Goal: Task Accomplishment & Management: Use online tool/utility

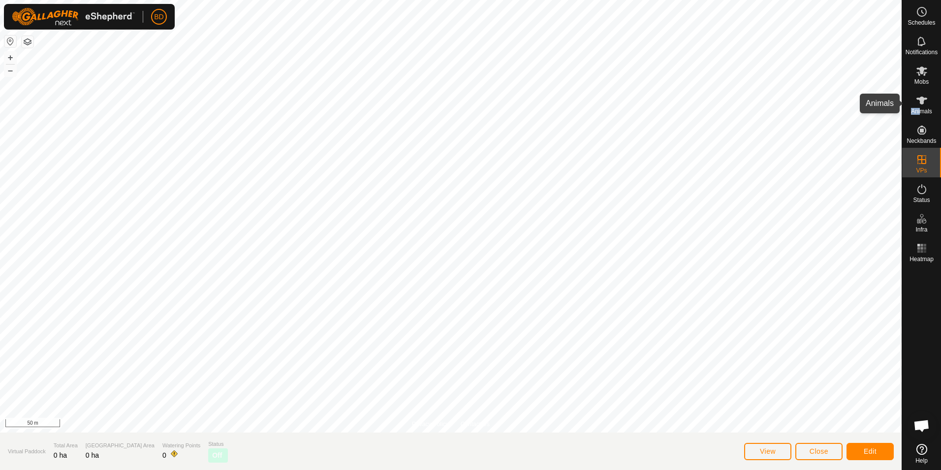
click at [920, 107] on div "Animals" at bounding box center [921, 104] width 39 height 30
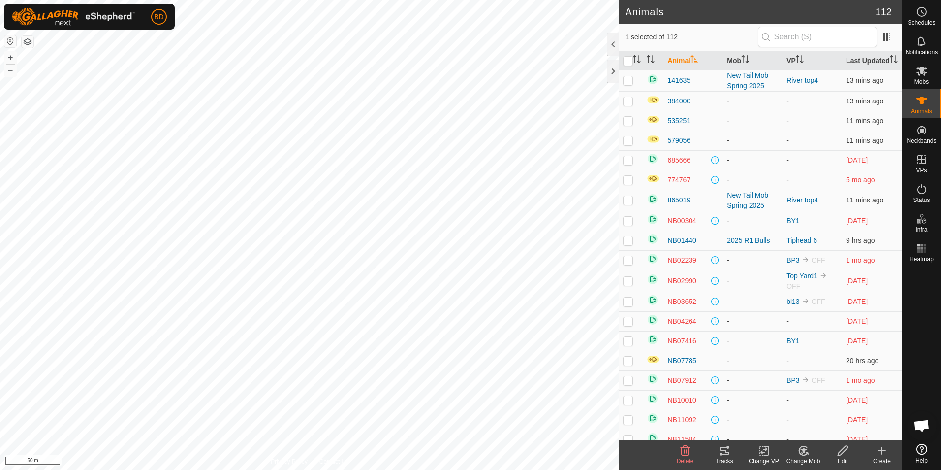
click at [809, 450] on icon at bounding box center [804, 451] width 12 height 12
click at [819, 424] on link "Remove from Mob" at bounding box center [832, 429] width 97 height 20
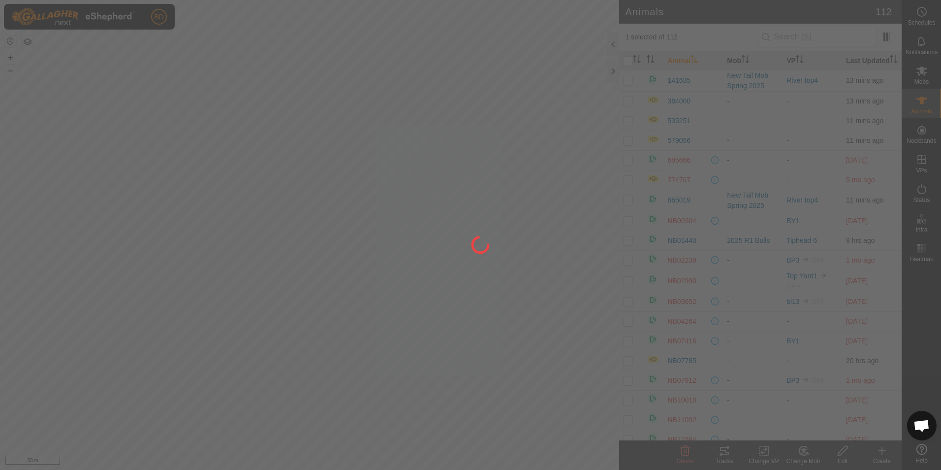
checkbox input "false"
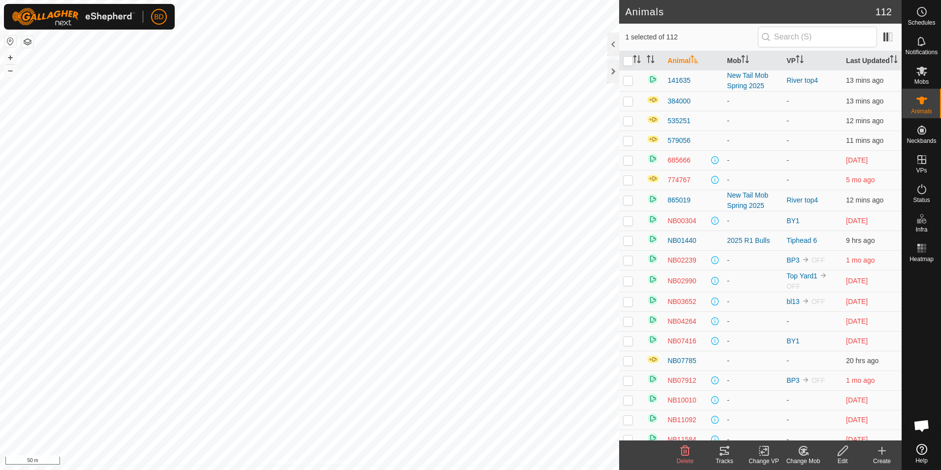
click at [803, 455] on icon at bounding box center [803, 450] width 8 height 9
click at [817, 429] on link "Remove from Mob" at bounding box center [832, 429] width 97 height 20
checkbox input "false"
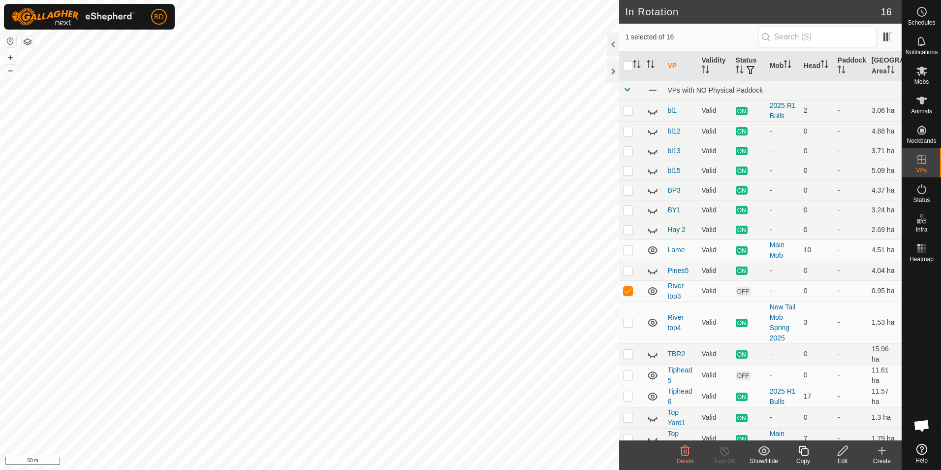
click at [686, 449] on icon at bounding box center [685, 451] width 12 height 12
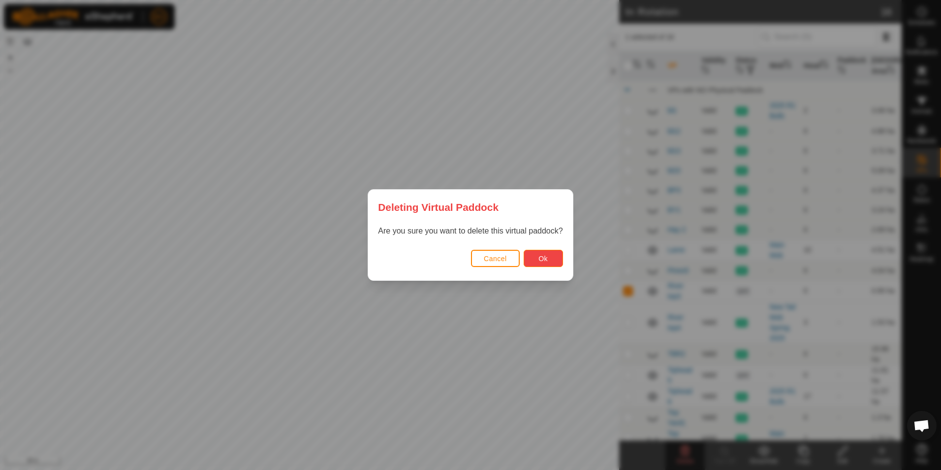
click at [550, 258] on button "Ok" at bounding box center [543, 258] width 39 height 17
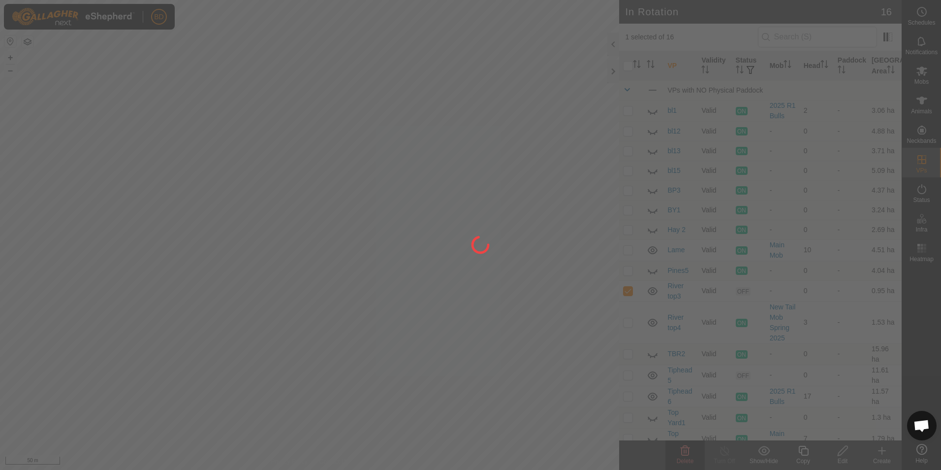
checkbox input "false"
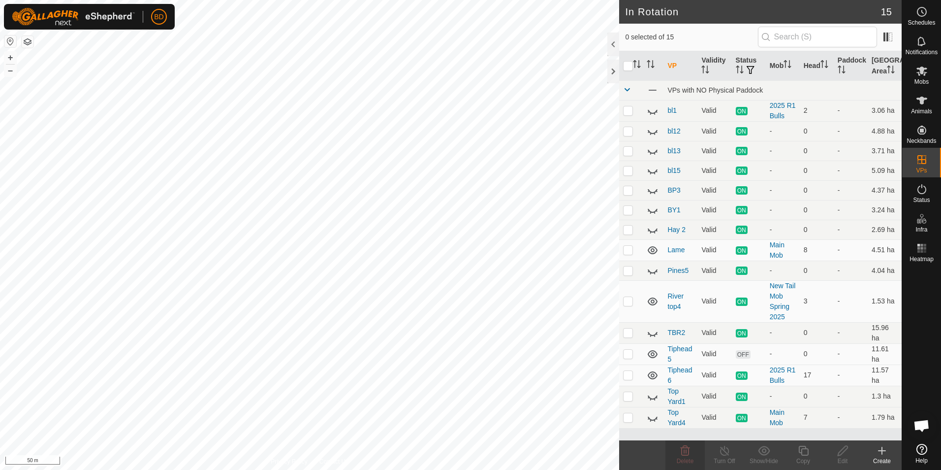
click at [881, 452] on icon at bounding box center [882, 451] width 12 height 12
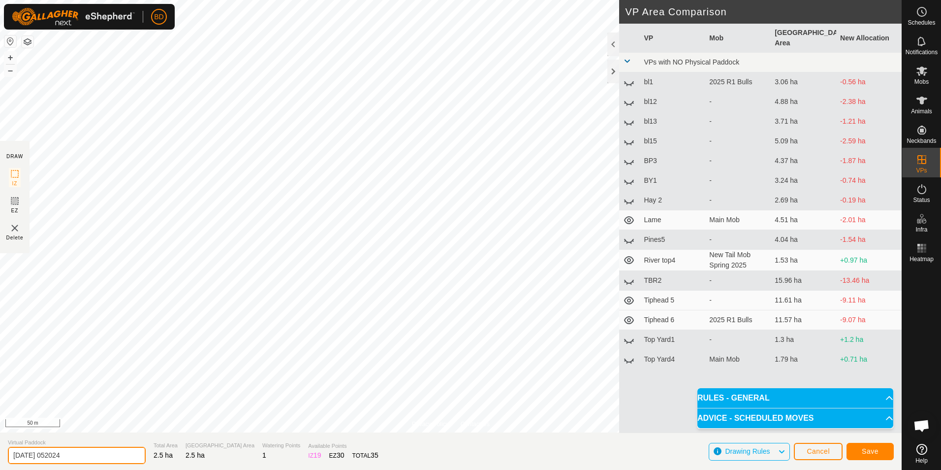
drag, startPoint x: 92, startPoint y: 456, endPoint x: 0, endPoint y: 453, distance: 91.6
click at [0, 455] on html "BD Schedules Notifications Mobs Animals Neckbands VPs Status Infra Heatmap Help…" at bounding box center [470, 235] width 941 height 470
type input "Yard1"
click at [877, 451] on span "Save" at bounding box center [870, 451] width 17 height 8
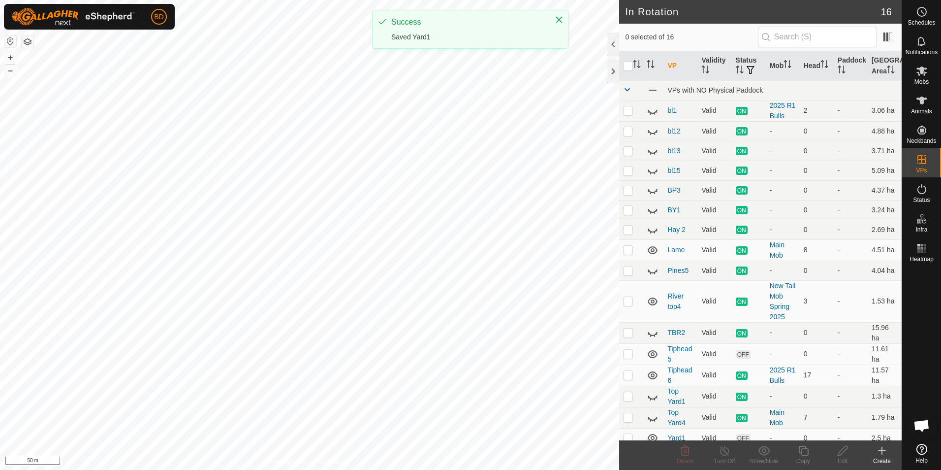
checkbox input "true"
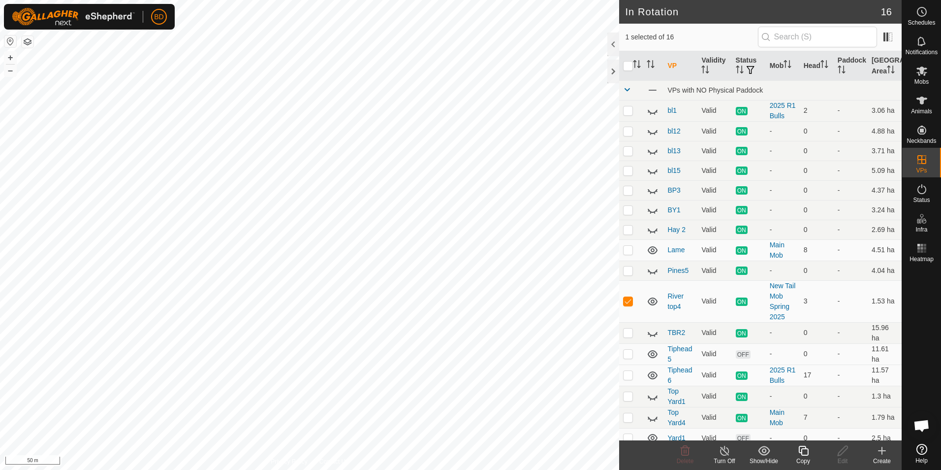
click at [724, 453] on icon at bounding box center [725, 451] width 12 height 12
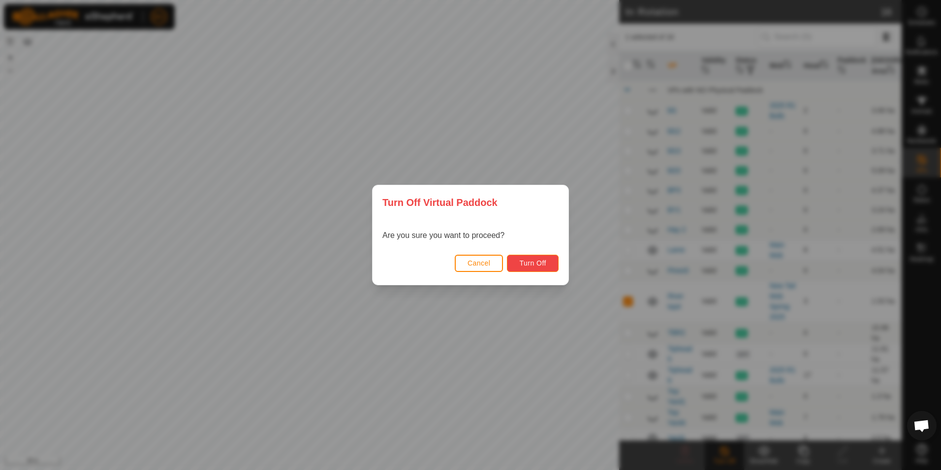
click at [526, 261] on span "Turn Off" at bounding box center [532, 263] width 27 height 8
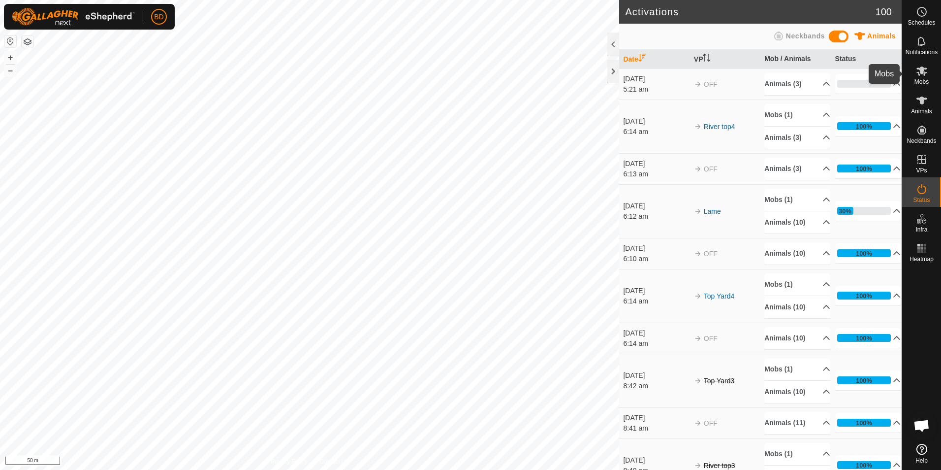
click at [926, 74] on icon at bounding box center [922, 71] width 12 height 12
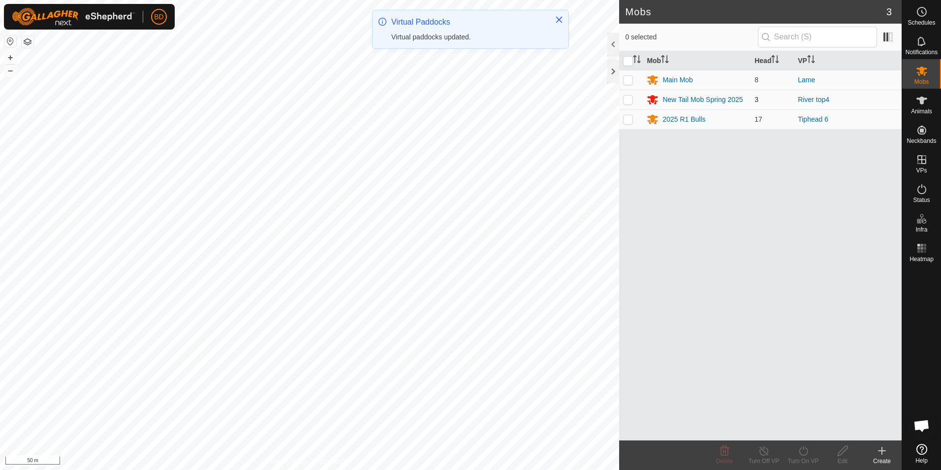
click at [630, 99] on p-checkbox at bounding box center [628, 100] width 10 height 8
checkbox input "true"
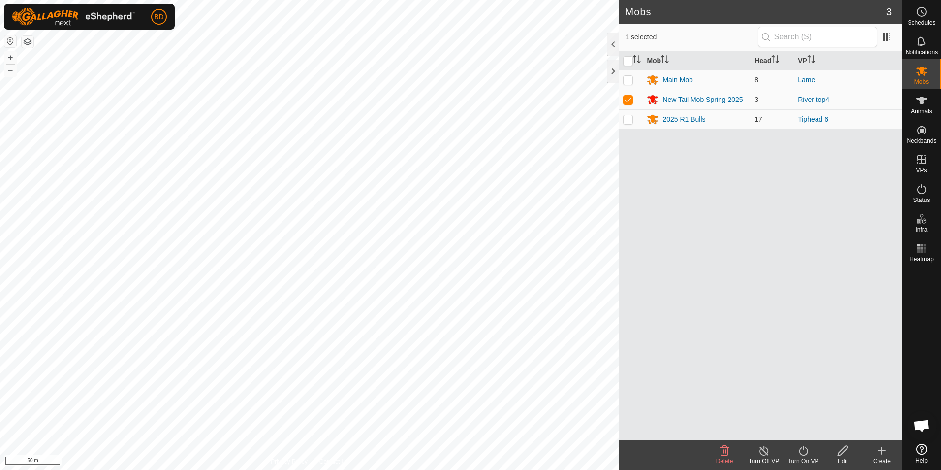
click at [804, 456] on icon at bounding box center [804, 451] width 12 height 12
click at [804, 432] on link "Now" at bounding box center [832, 429] width 97 height 20
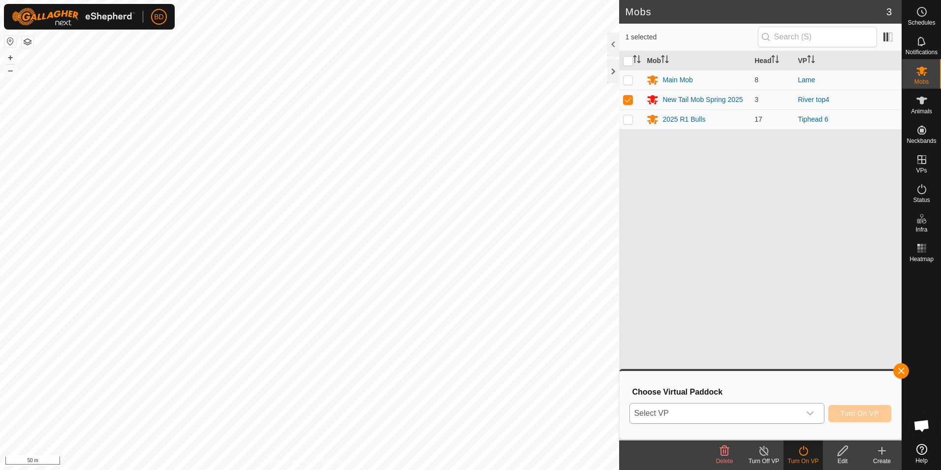
click at [817, 415] on div "dropdown trigger" at bounding box center [810, 413] width 20 height 20
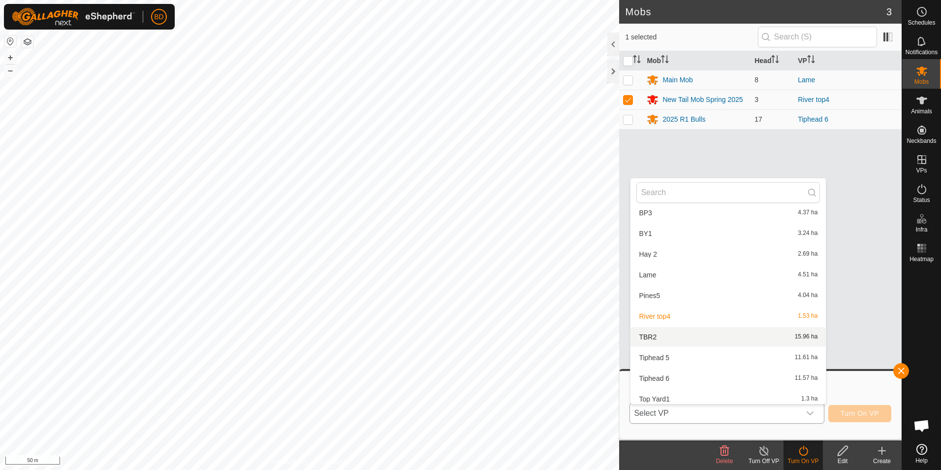
scroll to position [156, 0]
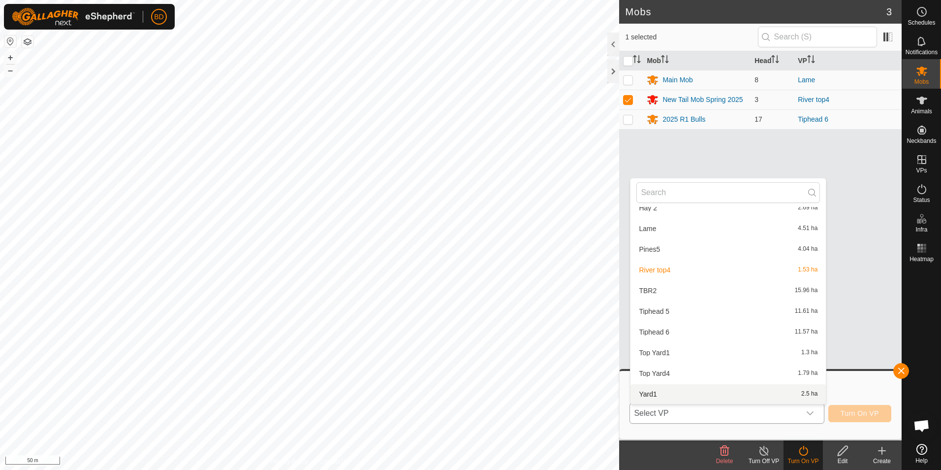
click at [710, 392] on li "Yard1 2.5 ha" at bounding box center [728, 394] width 195 height 20
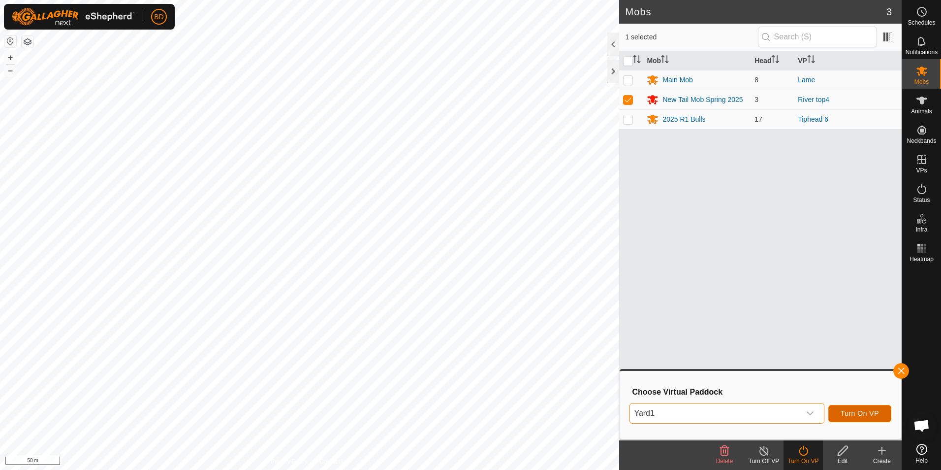
click at [875, 411] on span "Turn On VP" at bounding box center [860, 413] width 38 height 8
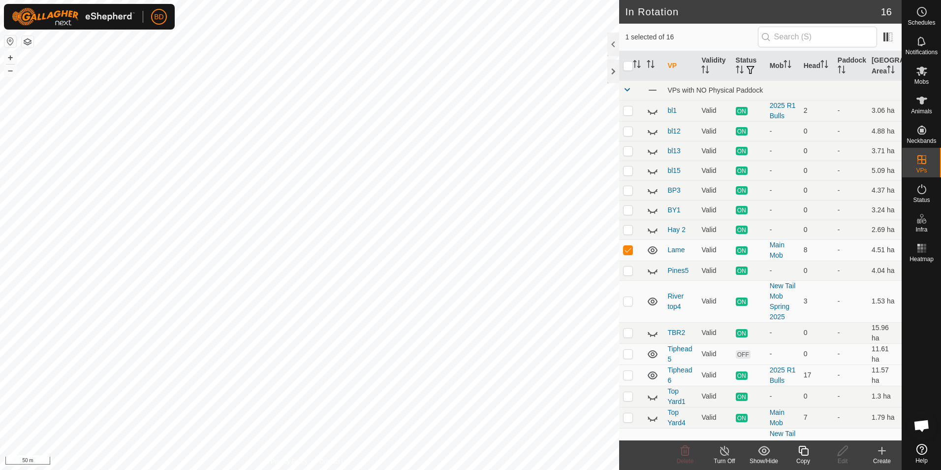
click at [800, 453] on icon at bounding box center [804, 451] width 12 height 12
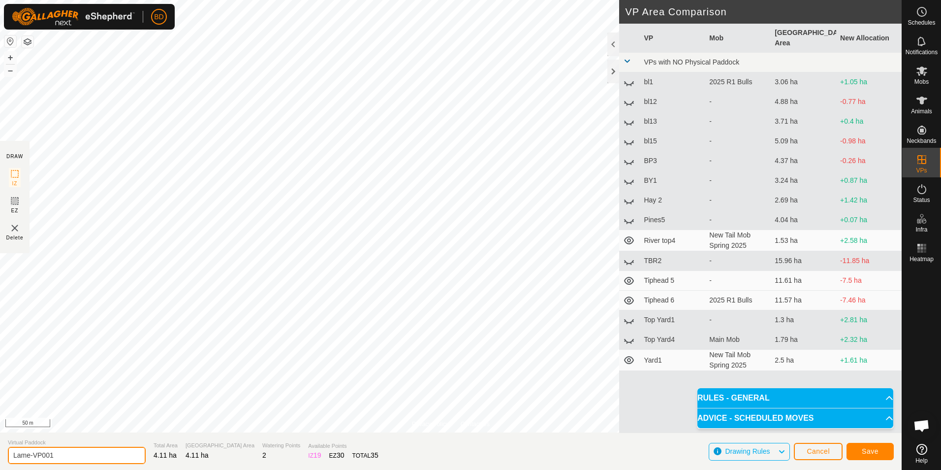
drag, startPoint x: 67, startPoint y: 454, endPoint x: 34, endPoint y: 450, distance: 33.2
click at [34, 450] on input "Lame-VP001" at bounding box center [77, 455] width 138 height 17
type input "Lame-2"
click at [870, 452] on span "Save" at bounding box center [870, 451] width 17 height 8
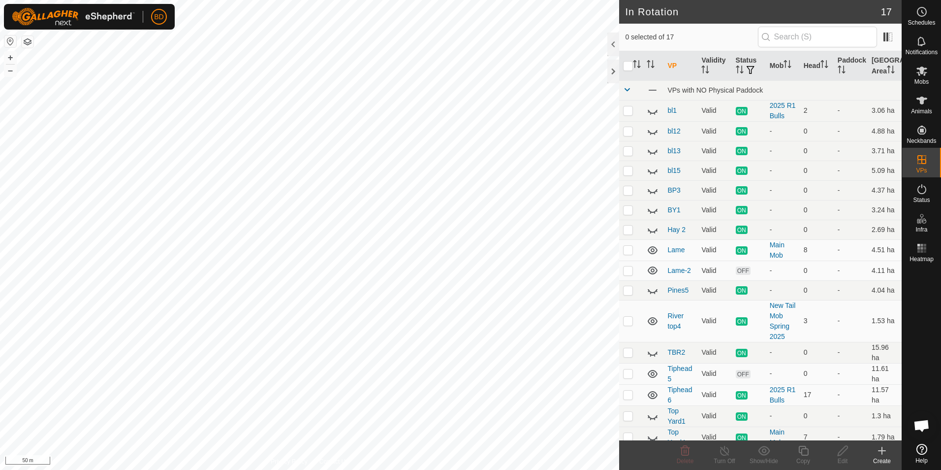
checkbox input "true"
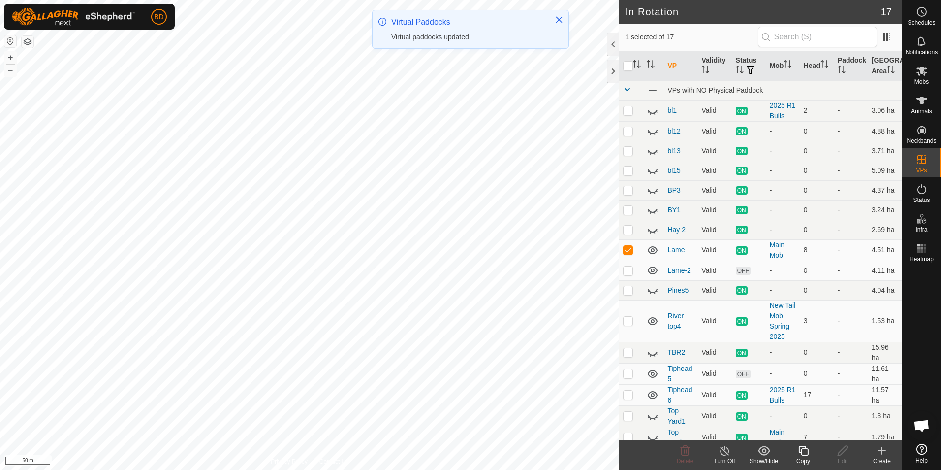
click at [726, 458] on div "Turn Off" at bounding box center [724, 460] width 39 height 9
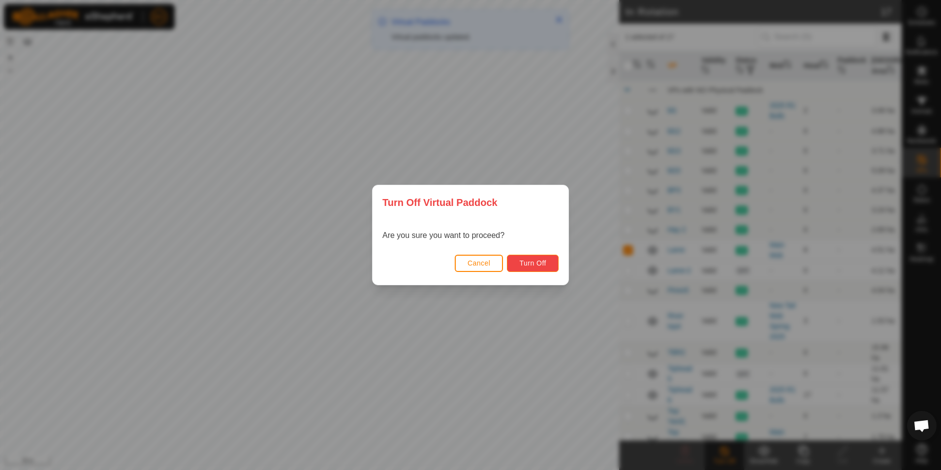
click at [544, 268] on button "Turn Off" at bounding box center [533, 263] width 52 height 17
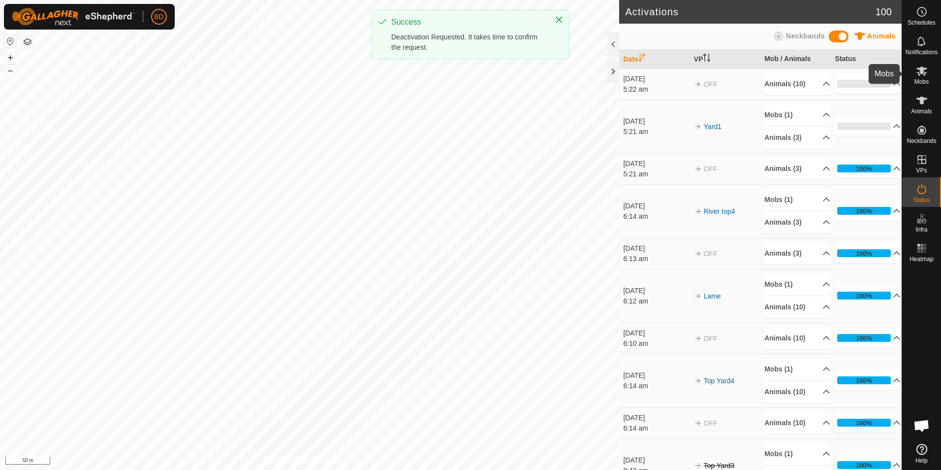
click at [925, 78] on es-mob-svg-icon at bounding box center [922, 71] width 18 height 16
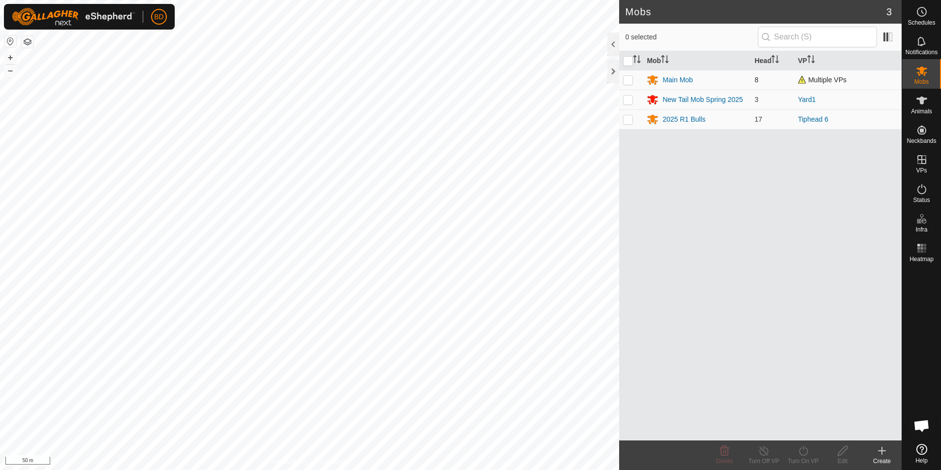
click at [626, 80] on p-checkbox at bounding box center [628, 80] width 10 height 8
checkbox input "true"
click at [803, 456] on div "Turn On VP" at bounding box center [803, 460] width 39 height 9
click at [805, 430] on link "Now" at bounding box center [832, 429] width 97 height 20
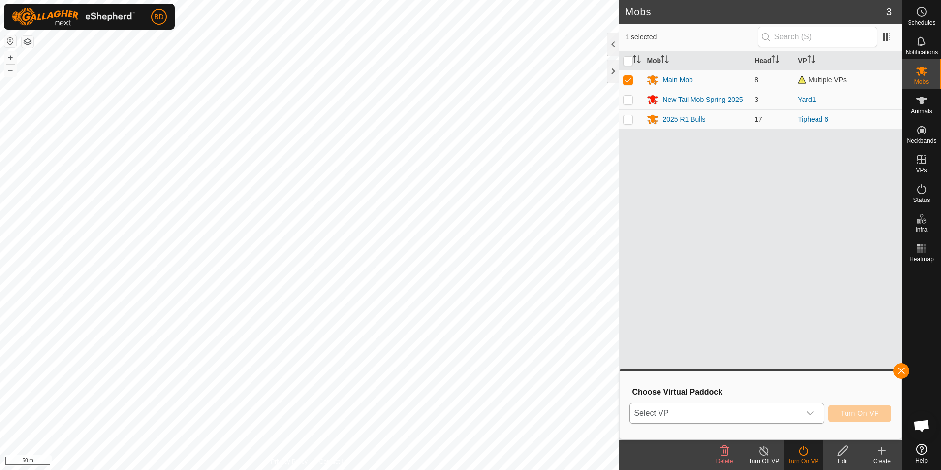
click at [814, 415] on icon "dropdown trigger" at bounding box center [810, 413] width 8 height 8
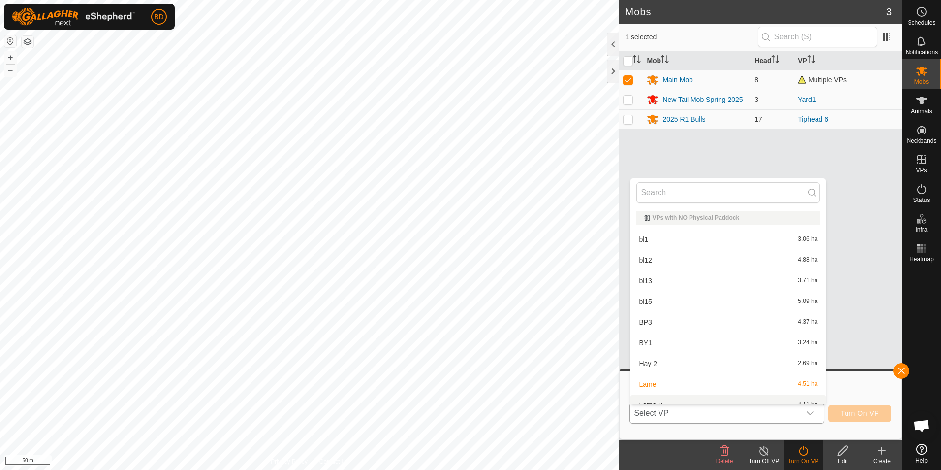
scroll to position [11, 0]
click at [677, 392] on li "Lame-2 4.11 ha" at bounding box center [728, 394] width 195 height 20
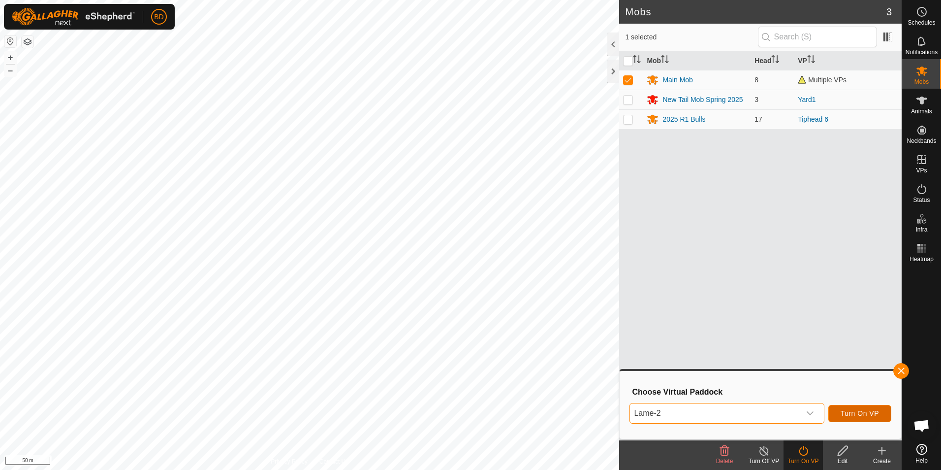
click at [854, 414] on span "Turn On VP" at bounding box center [860, 413] width 38 height 8
